Goal: Information Seeking & Learning: Find specific fact

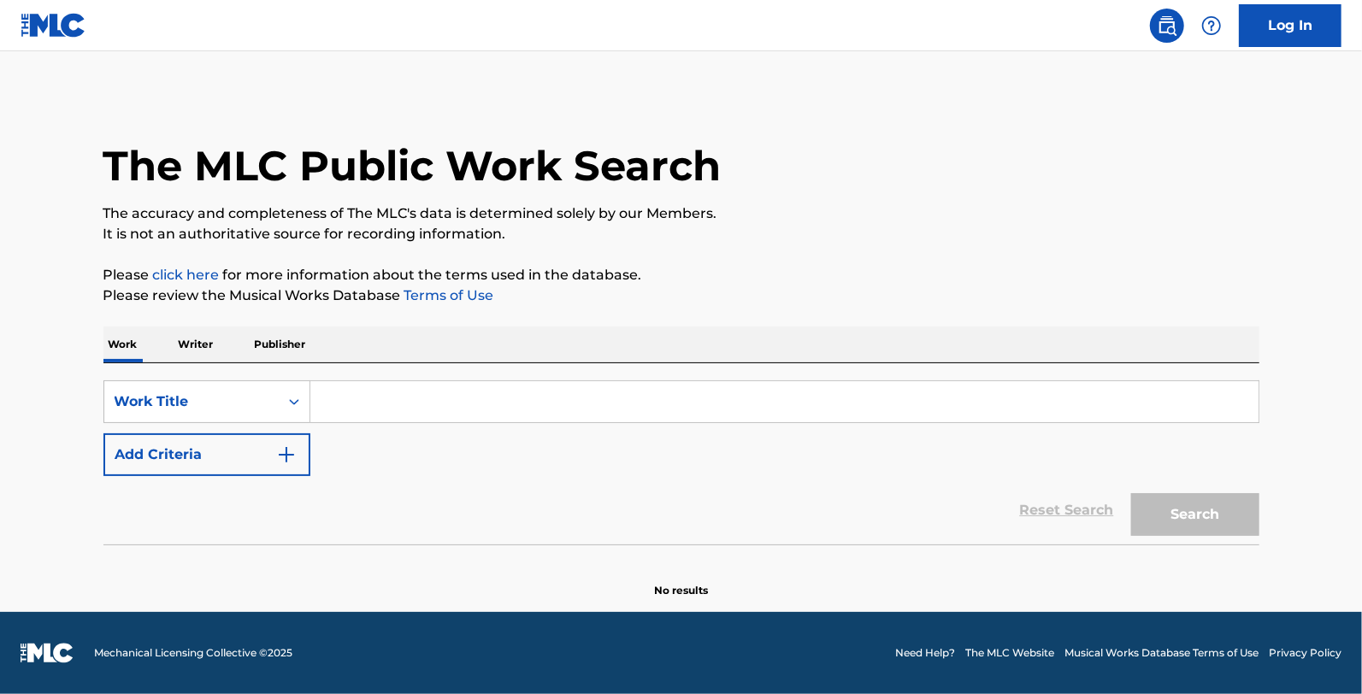
click at [336, 398] on input "Search Form" at bounding box center [784, 401] width 948 height 41
type input "V"
paste input "LOST A WONDERFUL GIRL"
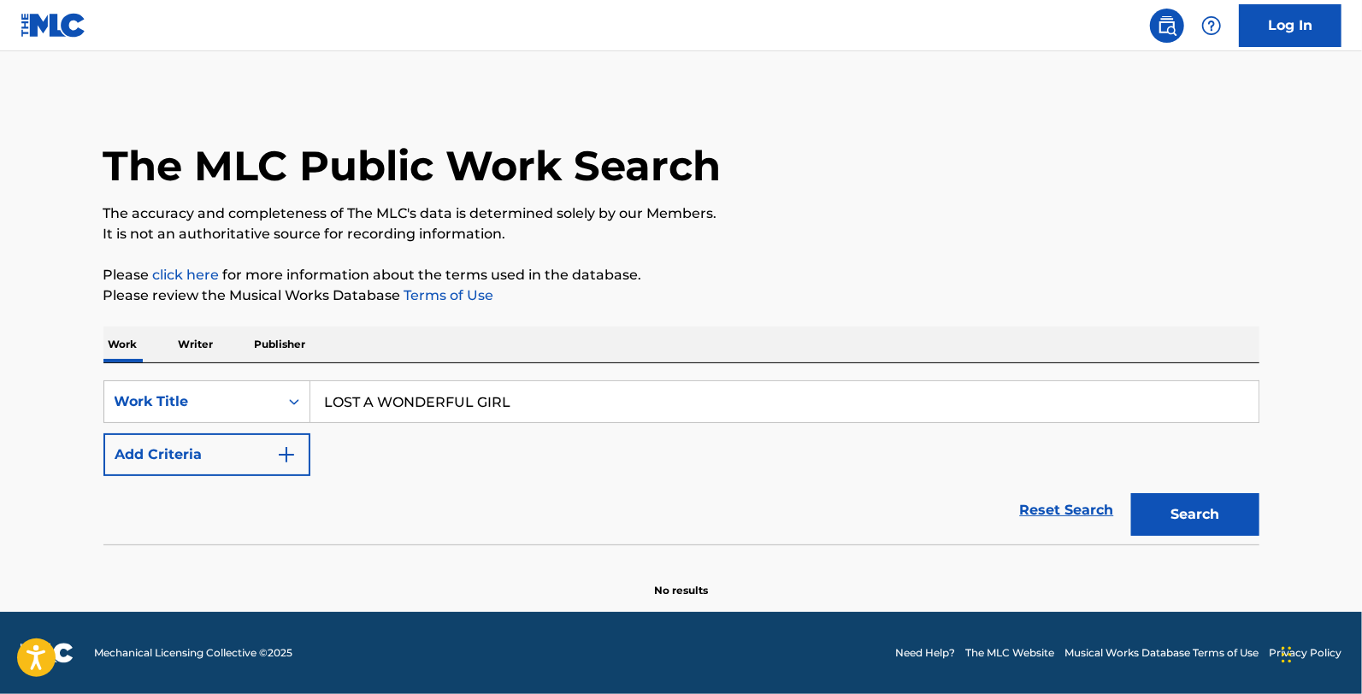
type input "LOST A WONDERFUL GIRL"
click at [1206, 513] on button "Search" at bounding box center [1195, 514] width 128 height 43
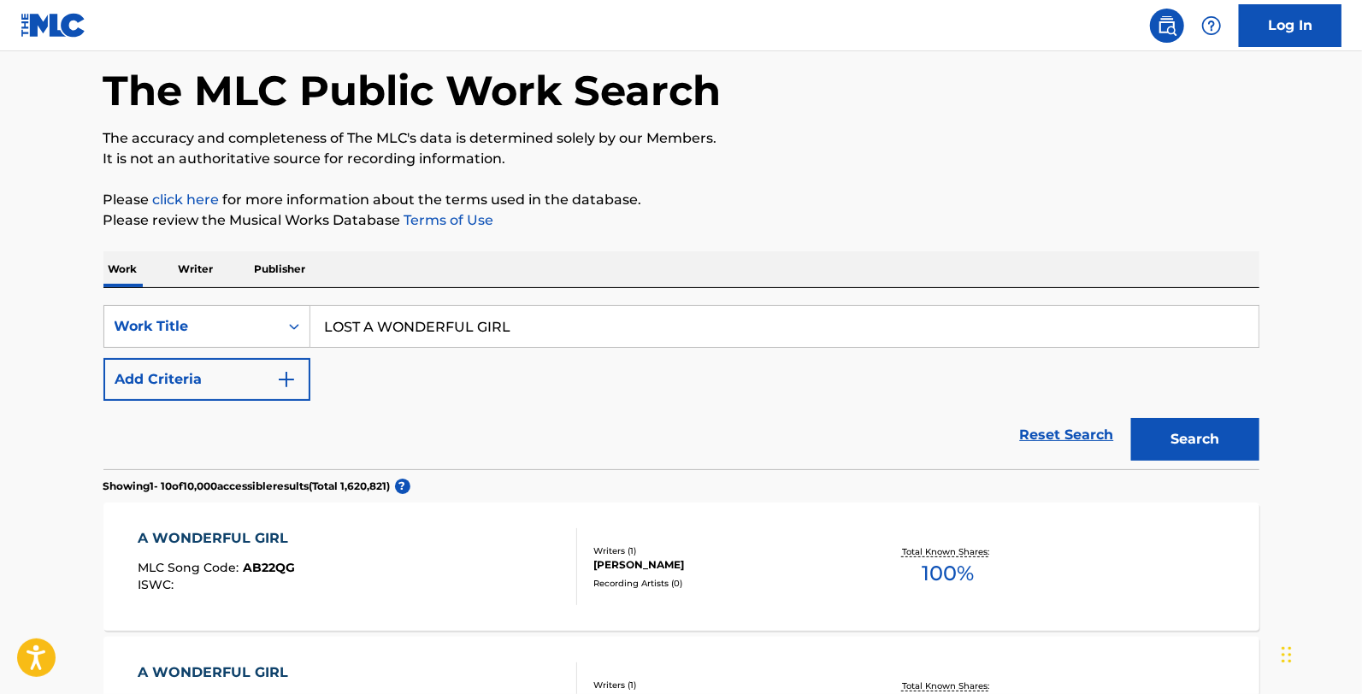
scroll to position [68, 0]
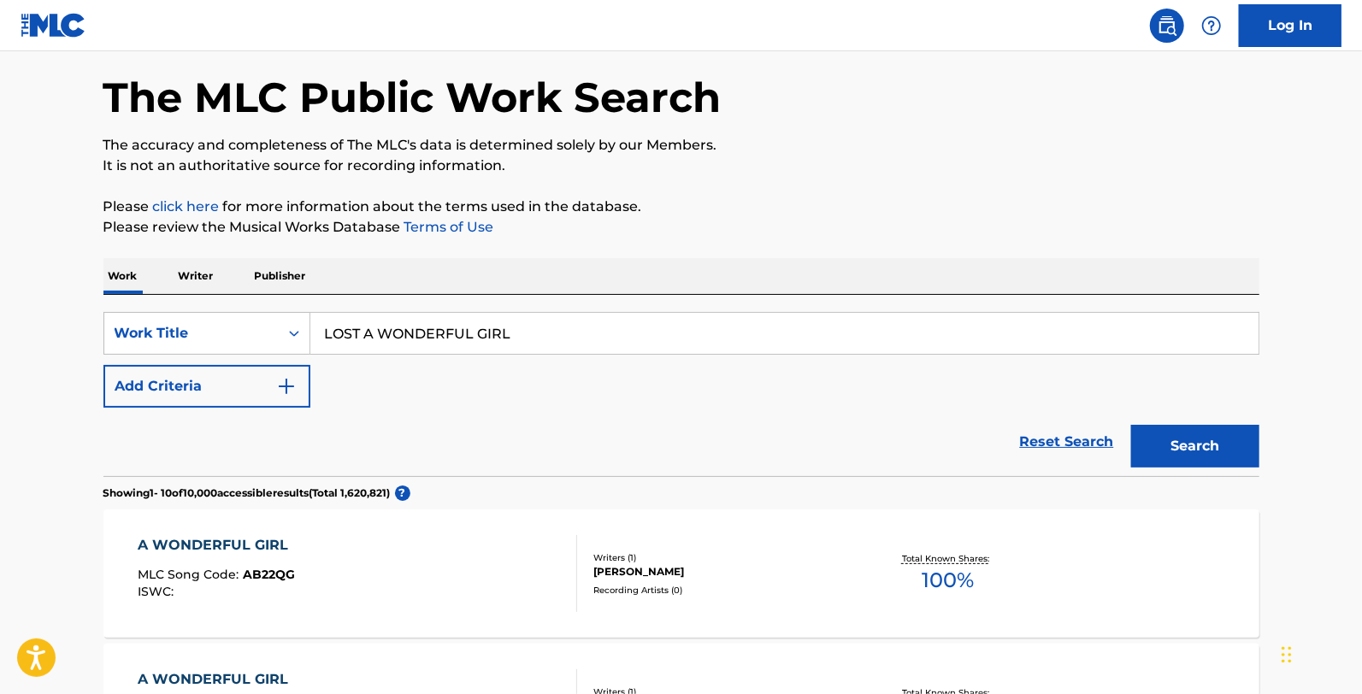
click at [251, 392] on button "Add Criteria" at bounding box center [206, 386] width 207 height 43
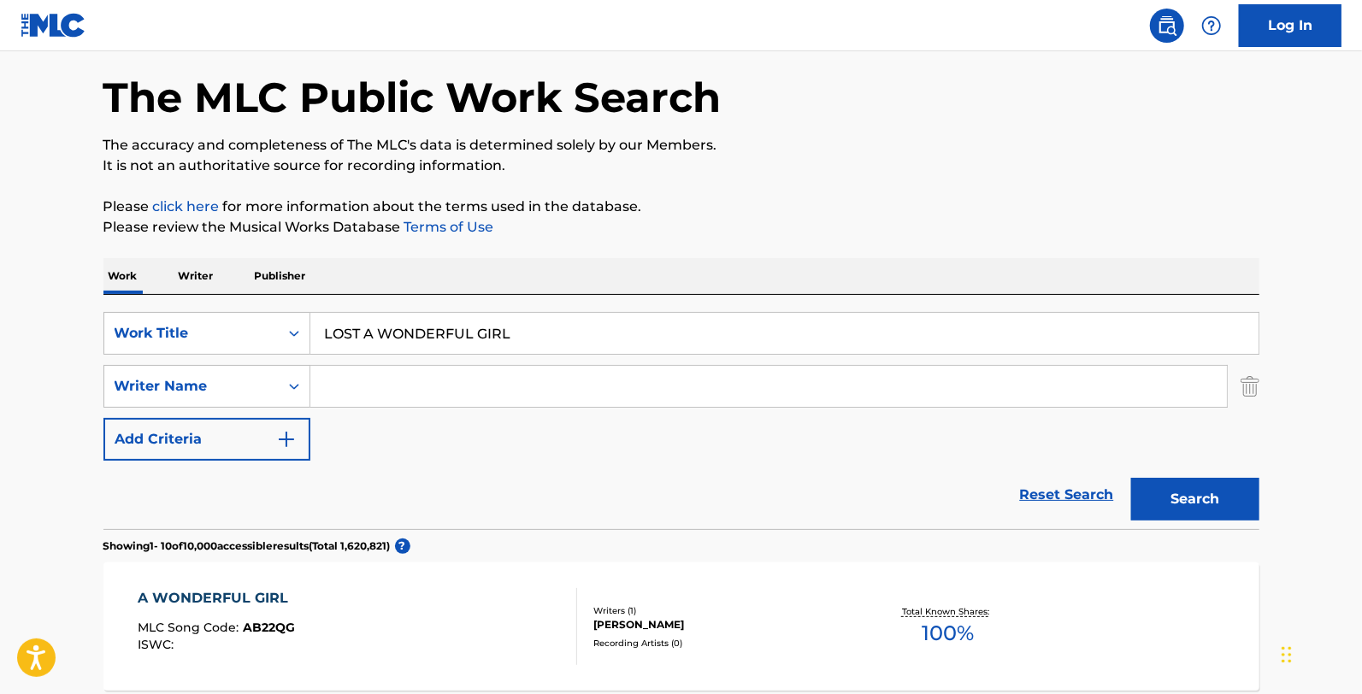
click at [386, 393] on input "Search Form" at bounding box center [768, 386] width 917 height 41
type input "[PERSON_NAME]"
click at [1131, 478] on button "Search" at bounding box center [1195, 499] width 128 height 43
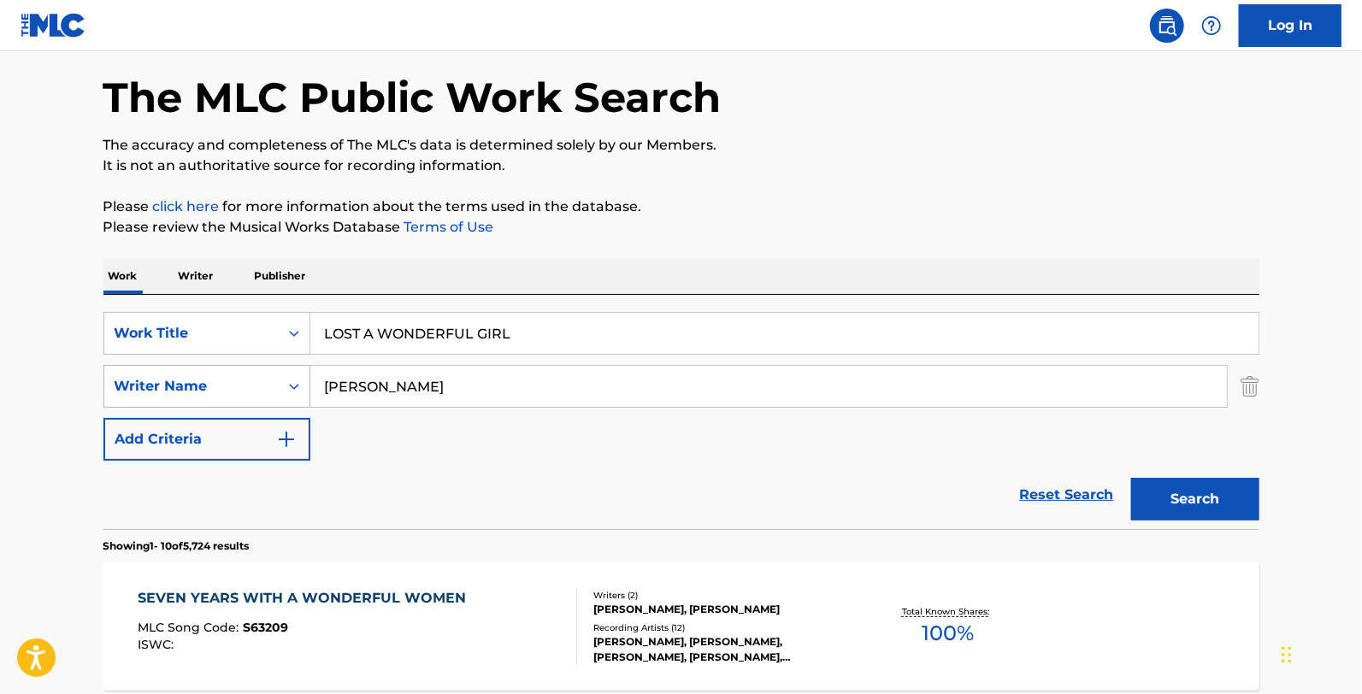
drag, startPoint x: 428, startPoint y: 390, endPoint x: 309, endPoint y: 390, distance: 119.7
click at [309, 390] on div "SearchWithCriteria9a42c5ed-a0e6-419f-9df6-004e0045cff9 Writer Name [PERSON_NAME]" at bounding box center [681, 386] width 1156 height 43
type input "[PERSON_NAME]"
click at [1131, 478] on button "Search" at bounding box center [1195, 499] width 128 height 43
drag, startPoint x: 481, startPoint y: 393, endPoint x: 311, endPoint y: 388, distance: 170.2
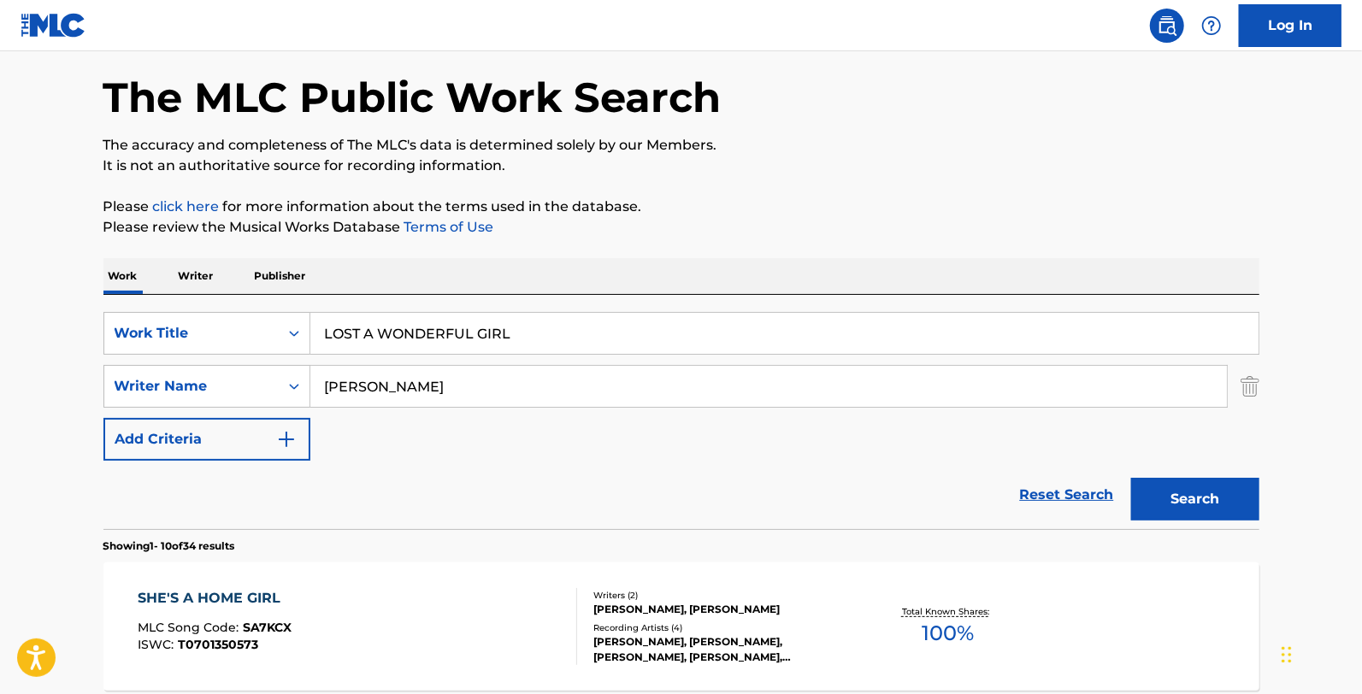
click at [311, 388] on input "[PERSON_NAME]" at bounding box center [768, 386] width 917 height 41
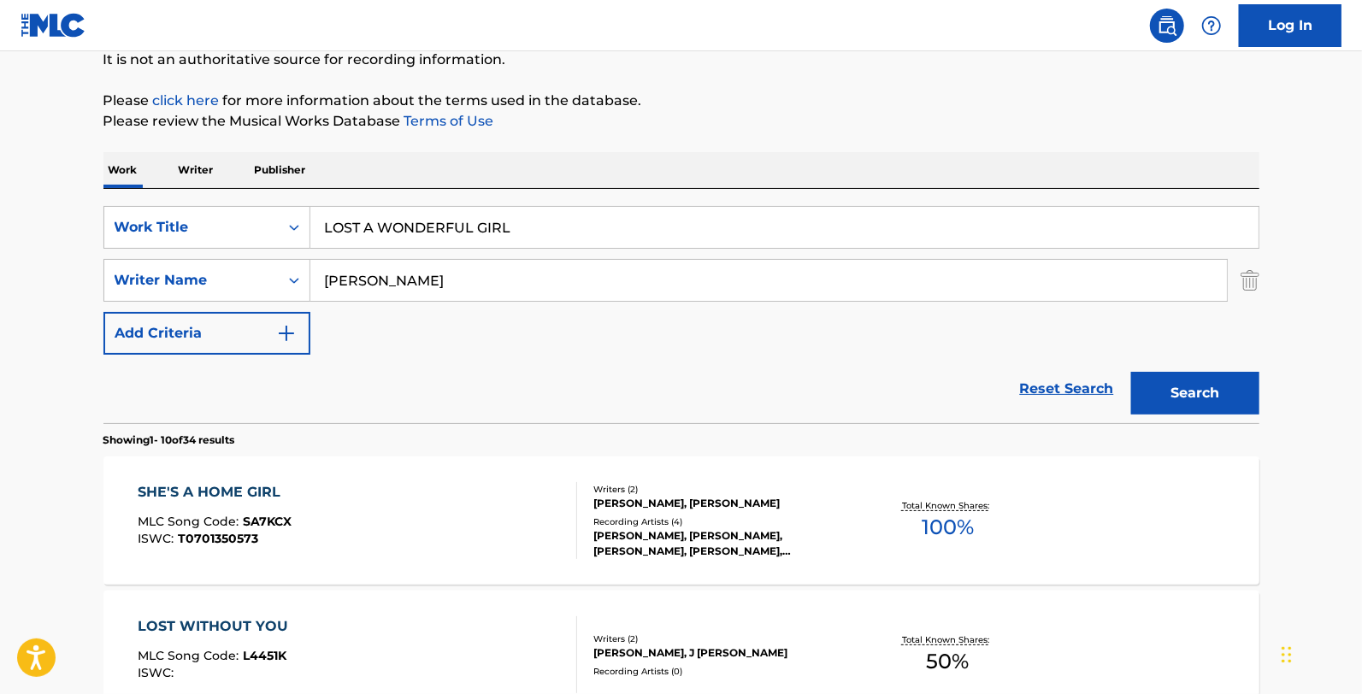
scroll to position [0, 0]
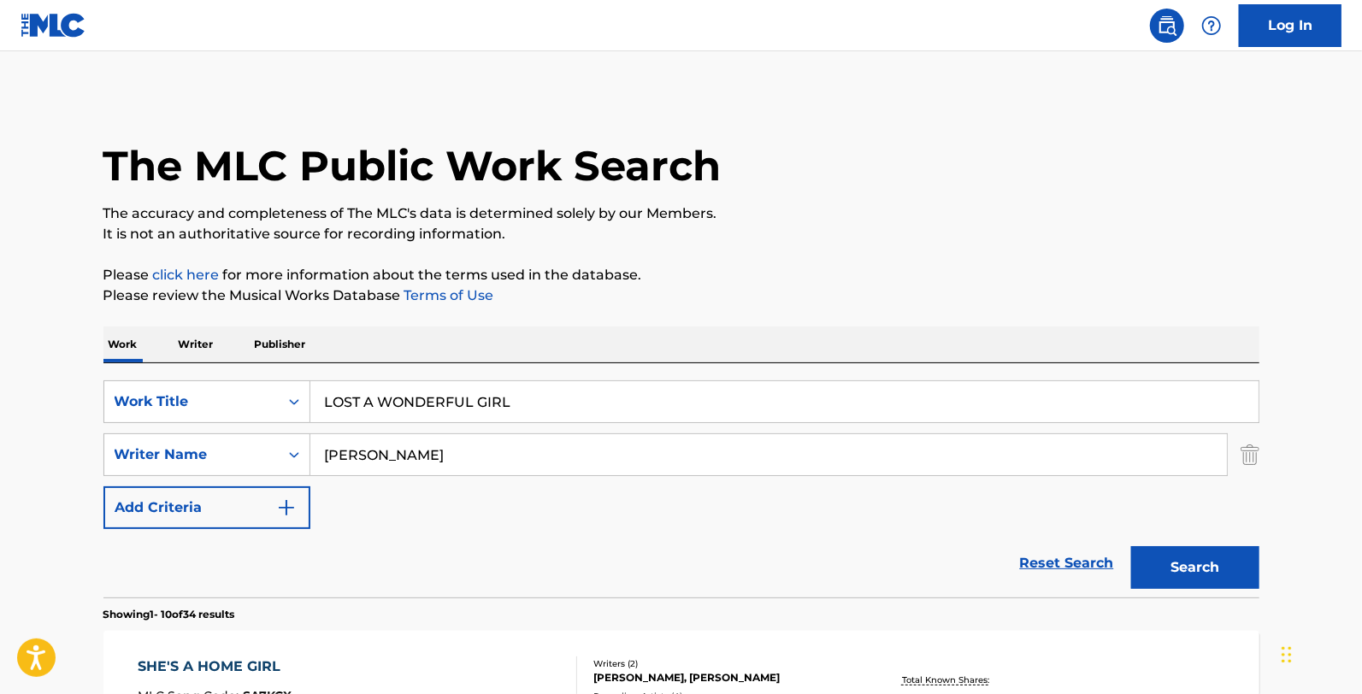
click at [487, 539] on div "Reset Search Search" at bounding box center [681, 563] width 1156 height 68
drag, startPoint x: 574, startPoint y: 395, endPoint x: 97, endPoint y: 305, distance: 484.6
click at [1131, 546] on button "Search" at bounding box center [1195, 567] width 128 height 43
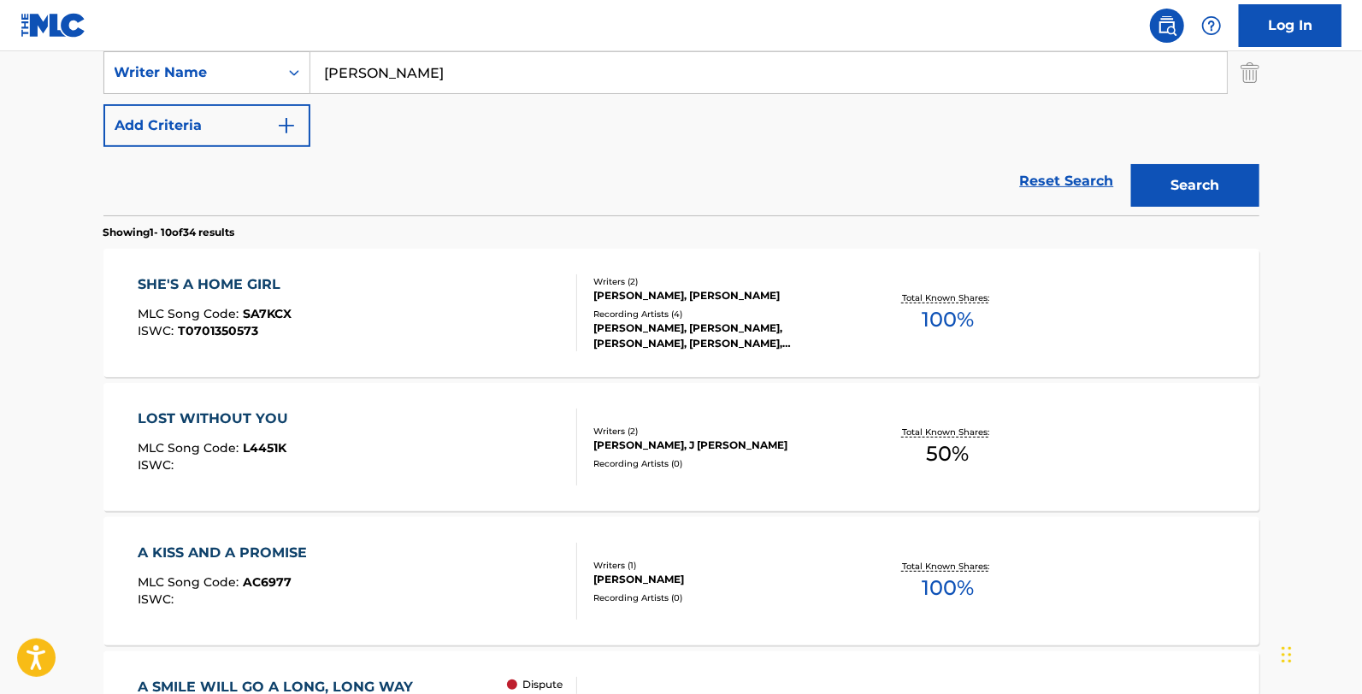
scroll to position [95, 0]
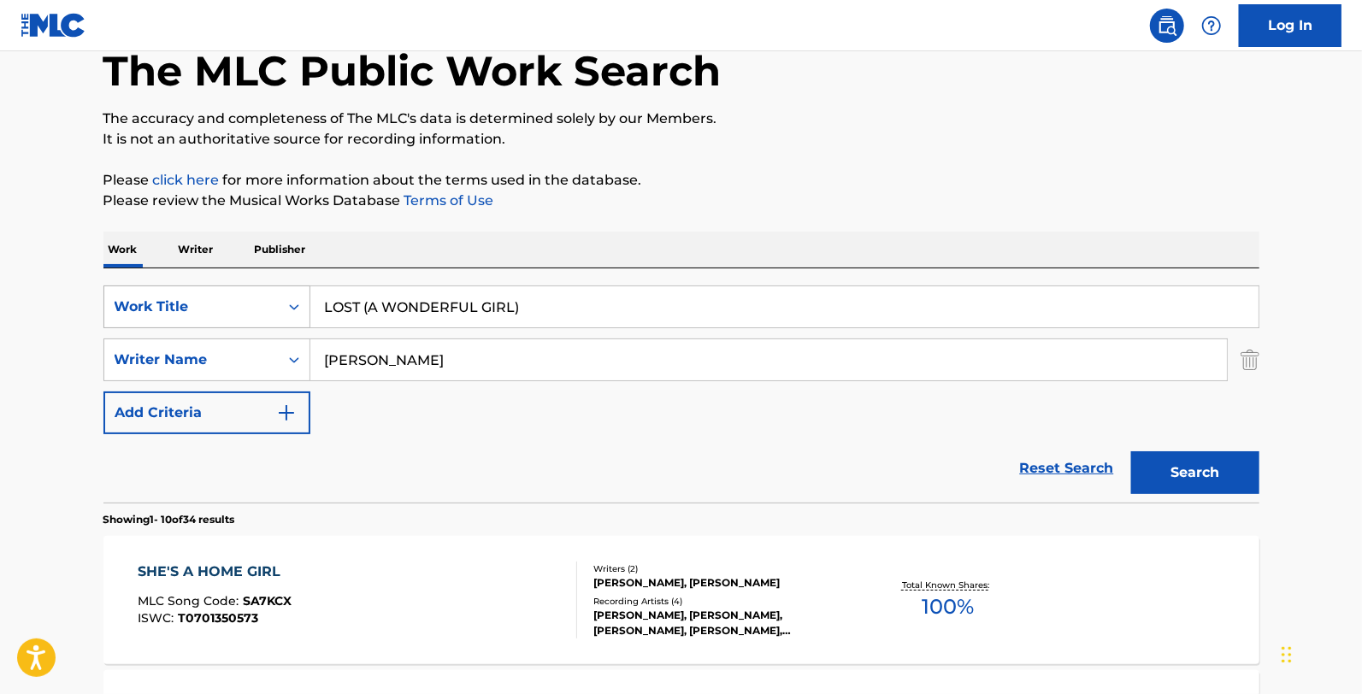
drag, startPoint x: 543, startPoint y: 310, endPoint x: 271, endPoint y: 310, distance: 271.9
click at [286, 310] on div "SearchWithCriteria6a73001e-47be-4956-9c6d-fdaaf7f9feec Work Title LOST (A WONDE…" at bounding box center [681, 307] width 1156 height 43
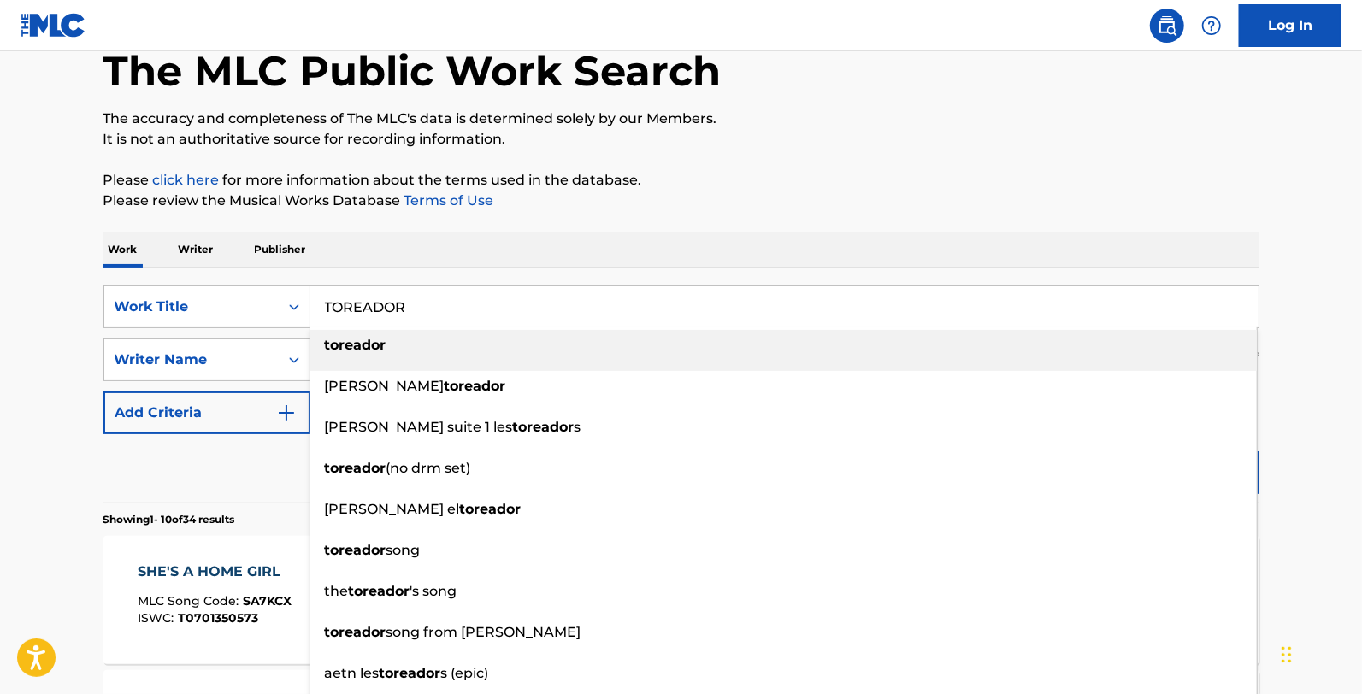
type input "TOREADOR"
click at [364, 232] on div "Work Writer Publisher" at bounding box center [681, 250] width 1156 height 36
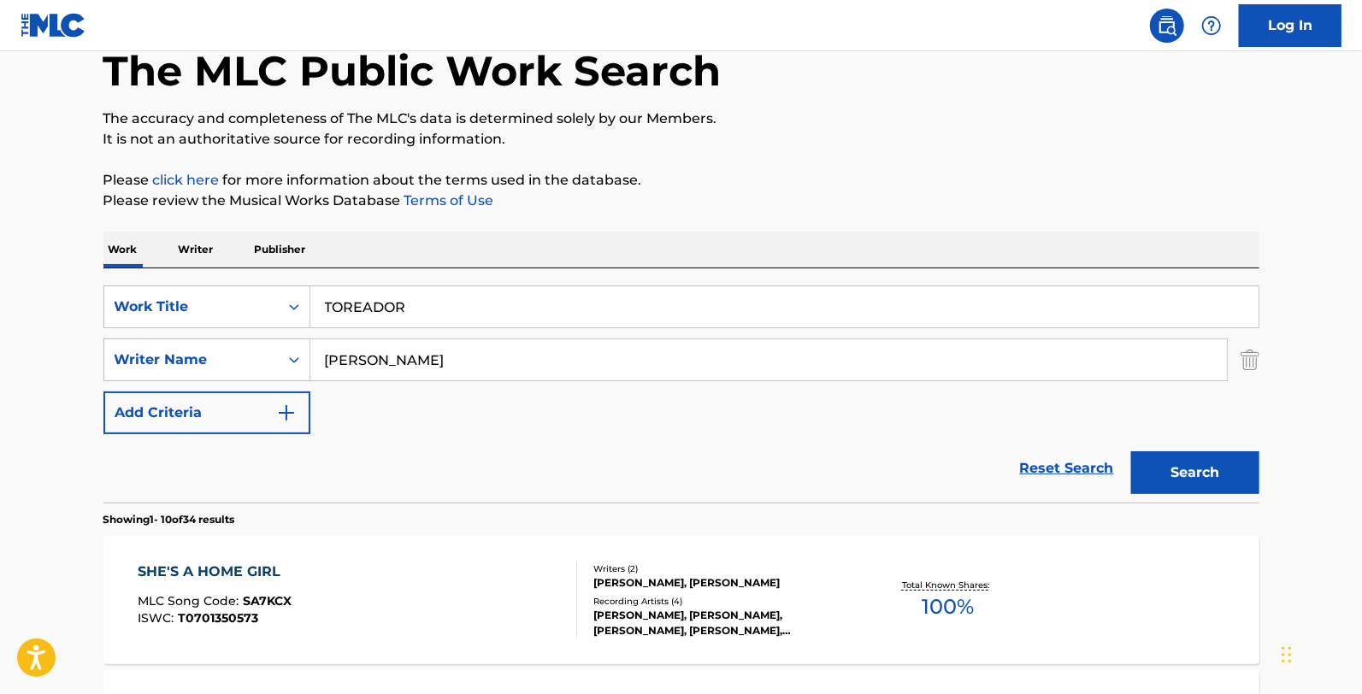
drag, startPoint x: 447, startPoint y: 373, endPoint x: 320, endPoint y: 380, distance: 127.6
click at [320, 380] on div "[PERSON_NAME]" at bounding box center [768, 360] width 917 height 43
type input "[PERSON_NAME]"
click at [1131, 451] on button "Search" at bounding box center [1195, 472] width 128 height 43
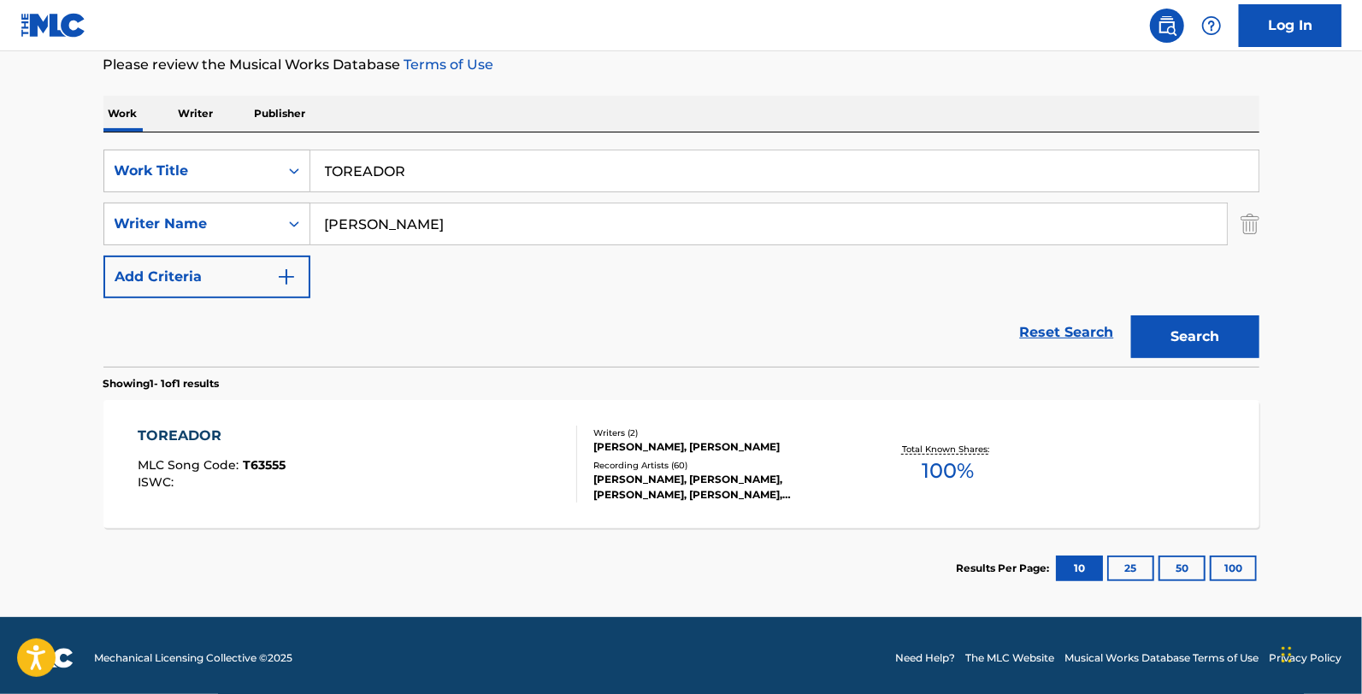
scroll to position [235, 0]
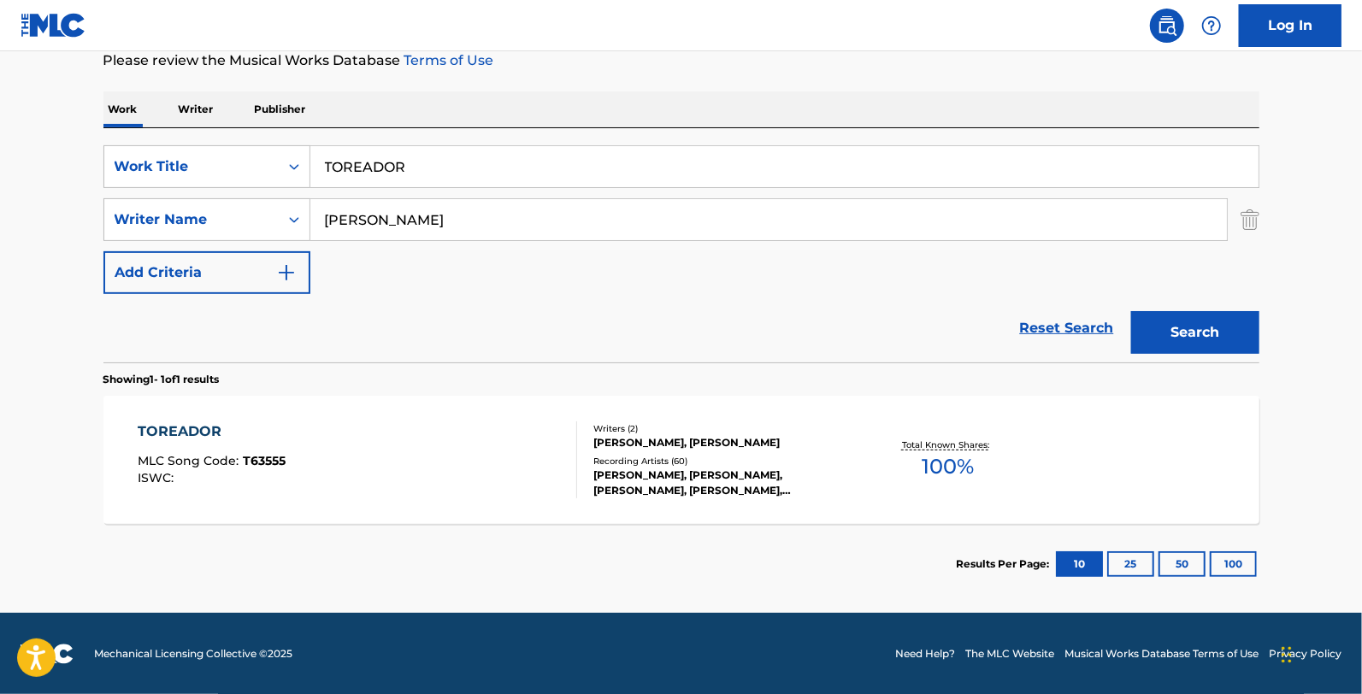
click at [404, 431] on div "TOREADOR MLC Song Code : T63555 ISWC :" at bounding box center [357, 460] width 439 height 77
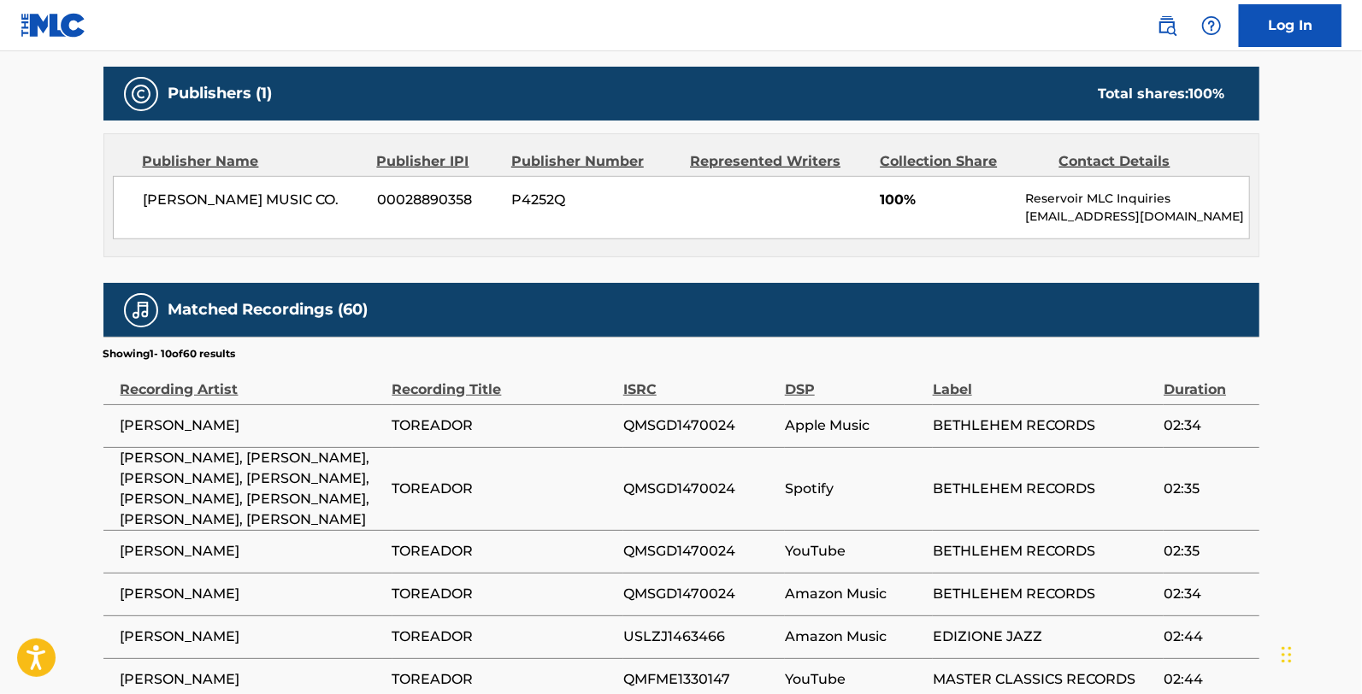
scroll to position [759, 0]
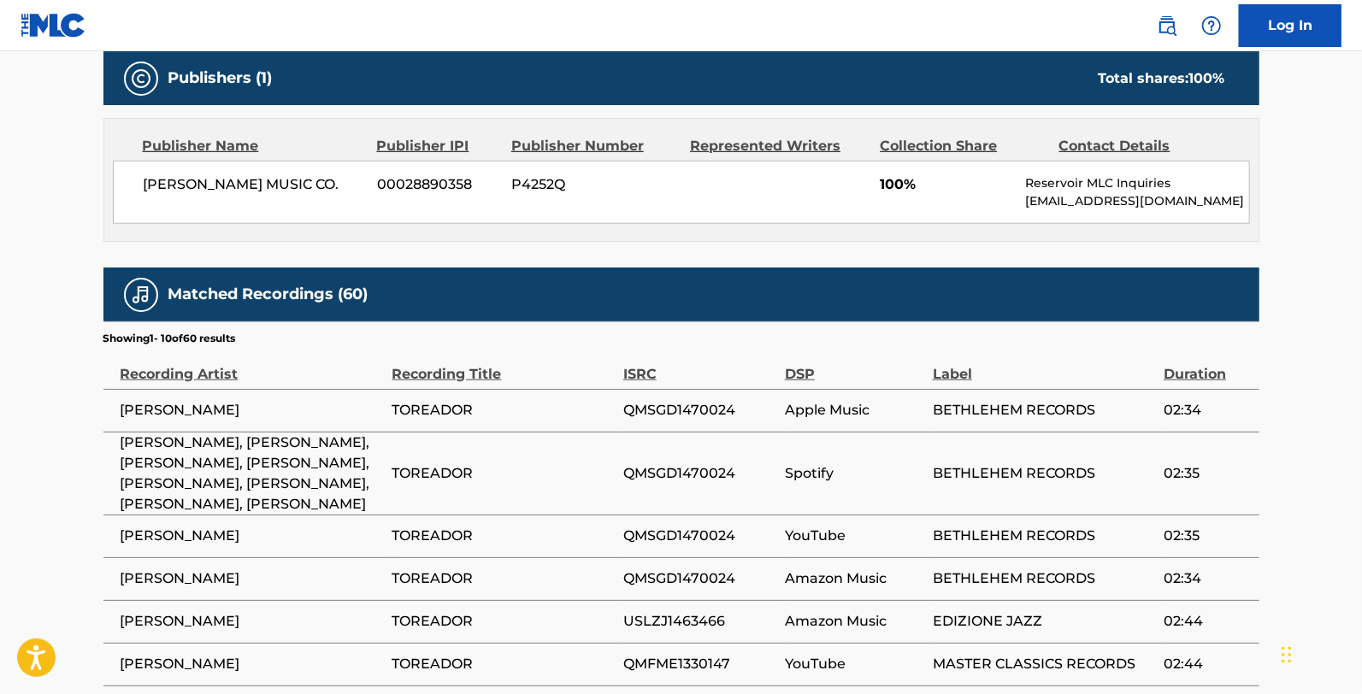
click at [352, 417] on span "[PERSON_NAME]" at bounding box center [252, 410] width 263 height 21
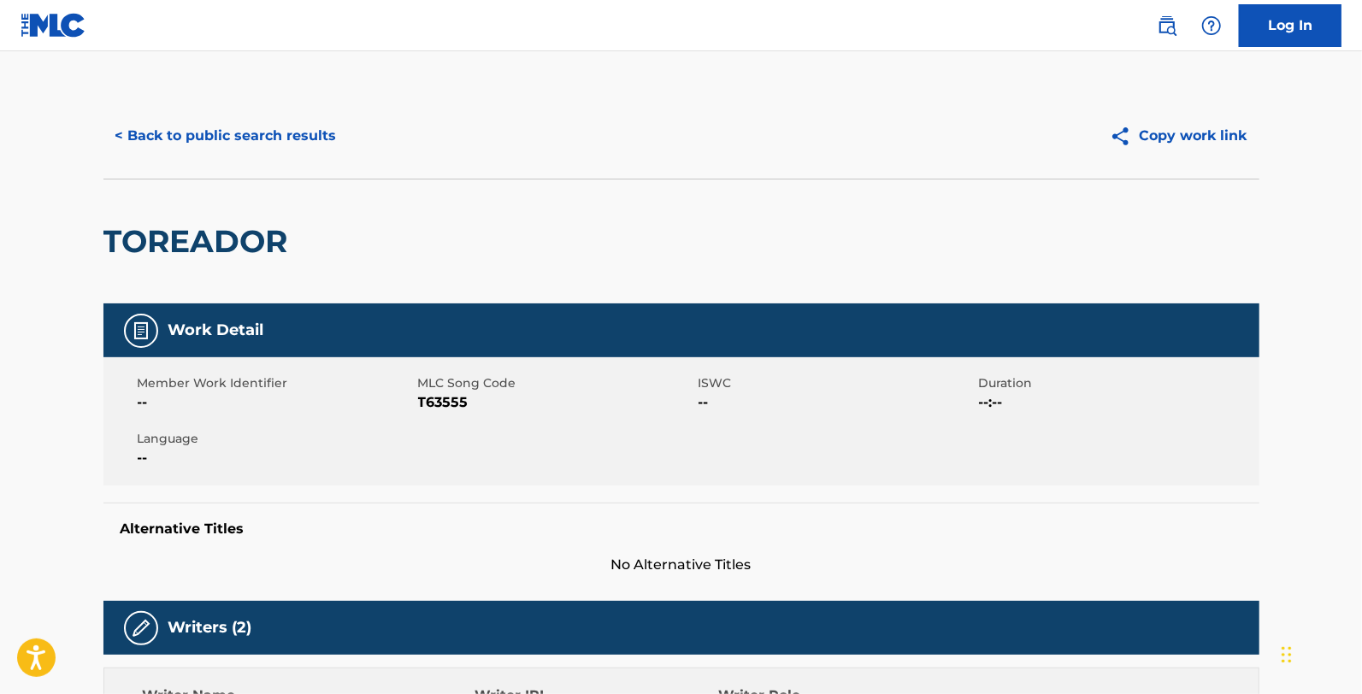
scroll to position [0, 0]
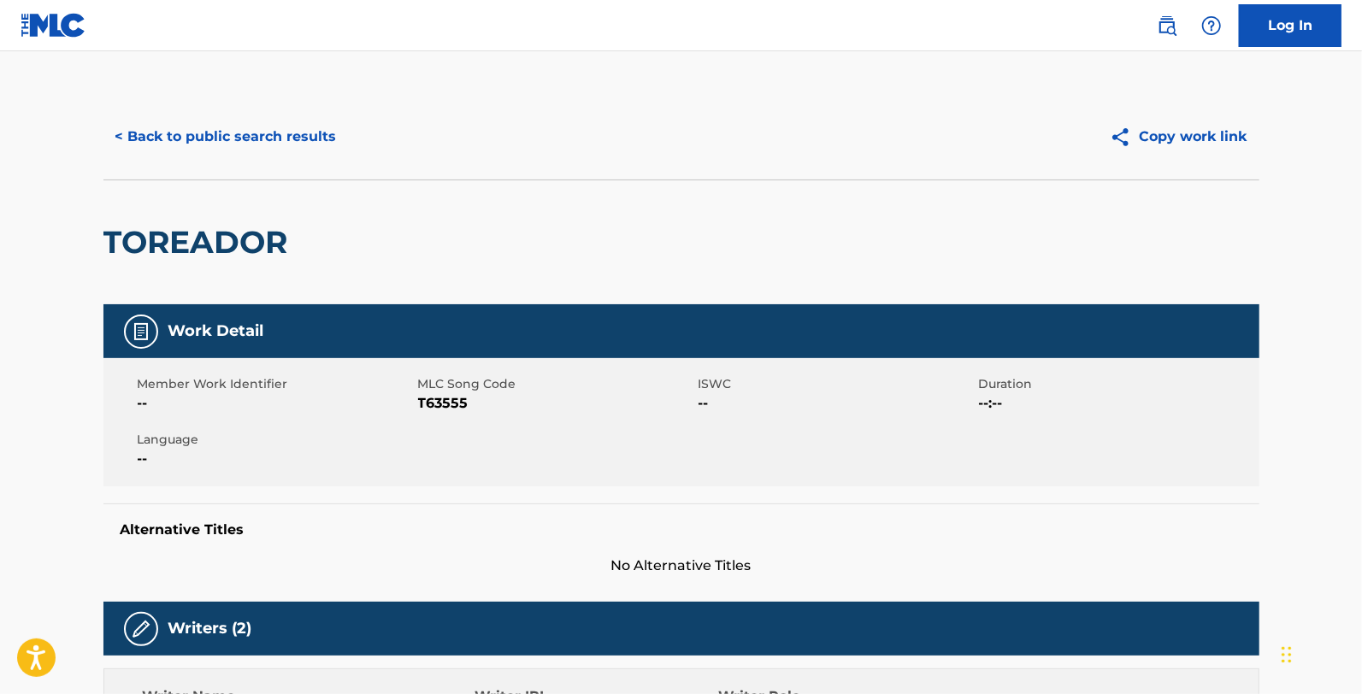
click at [251, 131] on button "< Back to public search results" at bounding box center [225, 136] width 245 height 43
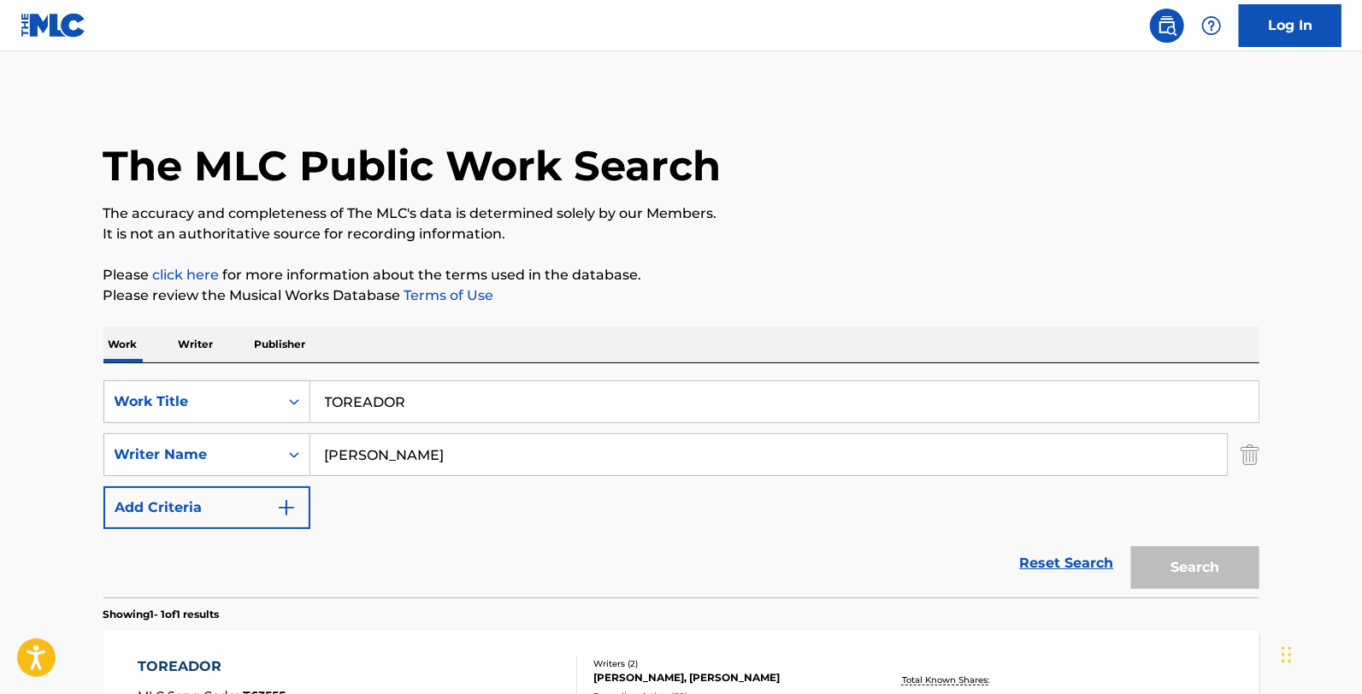
scroll to position [139, 0]
